Goal: Transaction & Acquisition: Purchase product/service

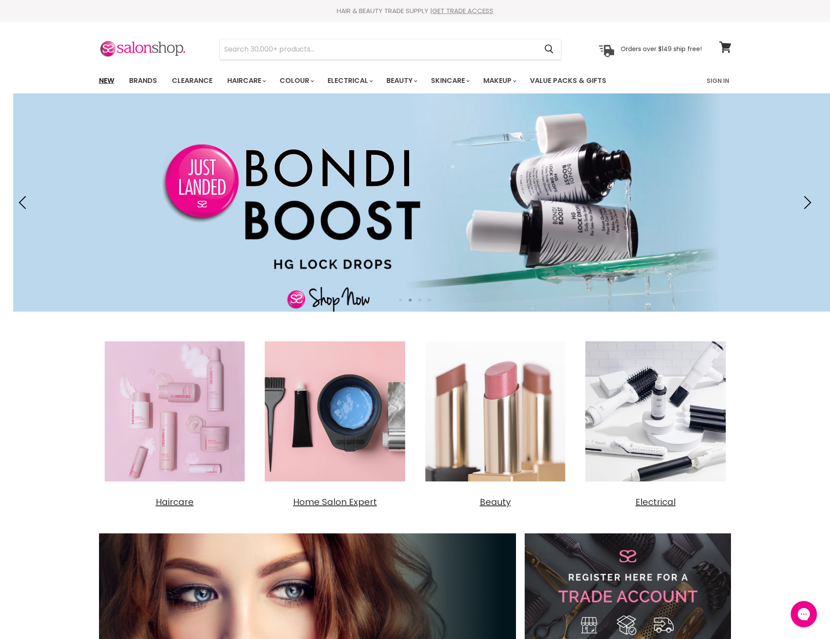
click at [111, 78] on link "New" at bounding box center [106, 81] width 28 height 18
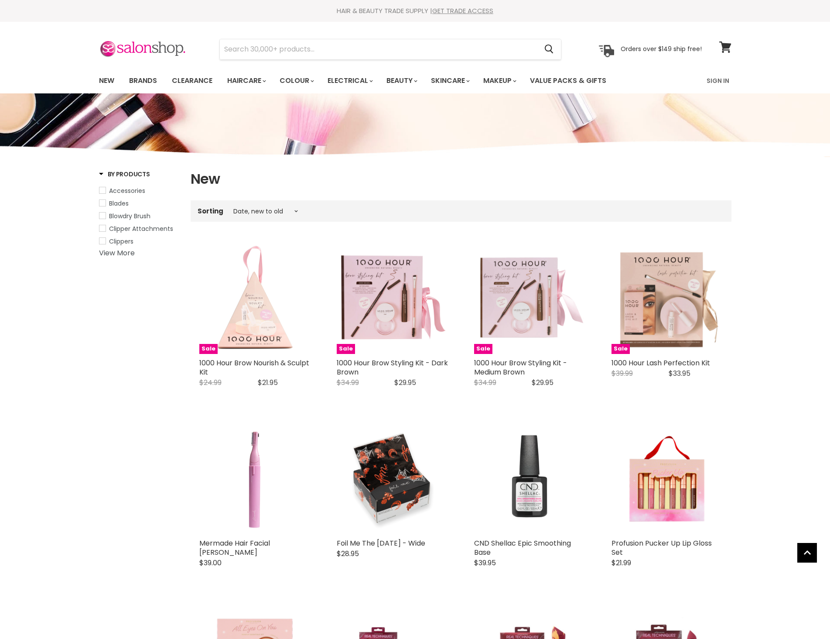
select select "created-descending"
click at [144, 82] on link "Brands" at bounding box center [143, 81] width 41 height 18
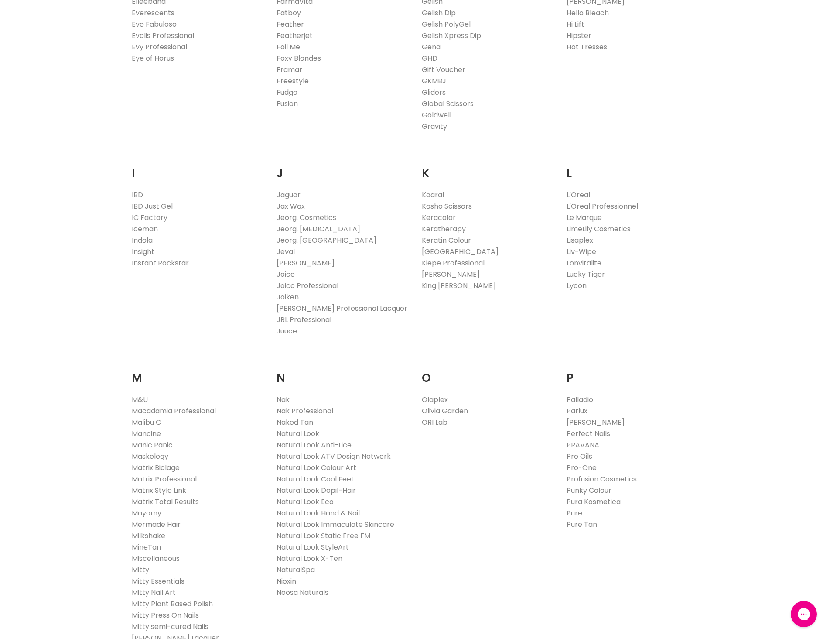
scroll to position [654, 0]
click at [444, 398] on link "Olaplex" at bounding box center [435, 399] width 26 height 10
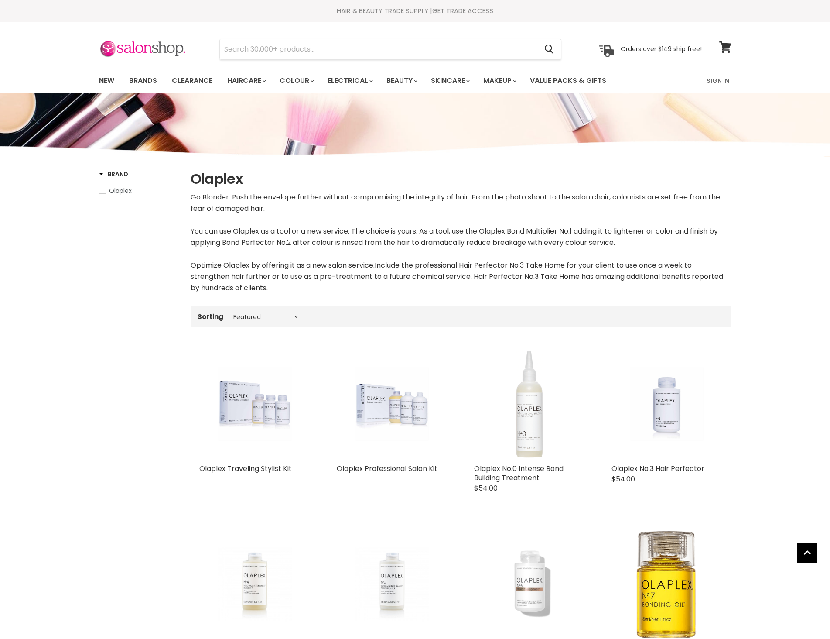
select select "manual"
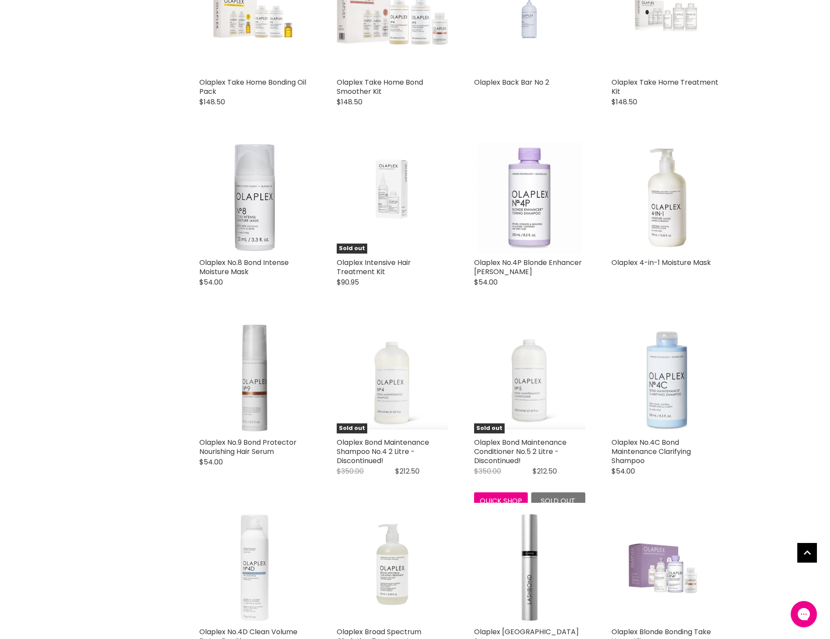
scroll to position [567, 0]
